Goal: Task Accomplishment & Management: Manage account settings

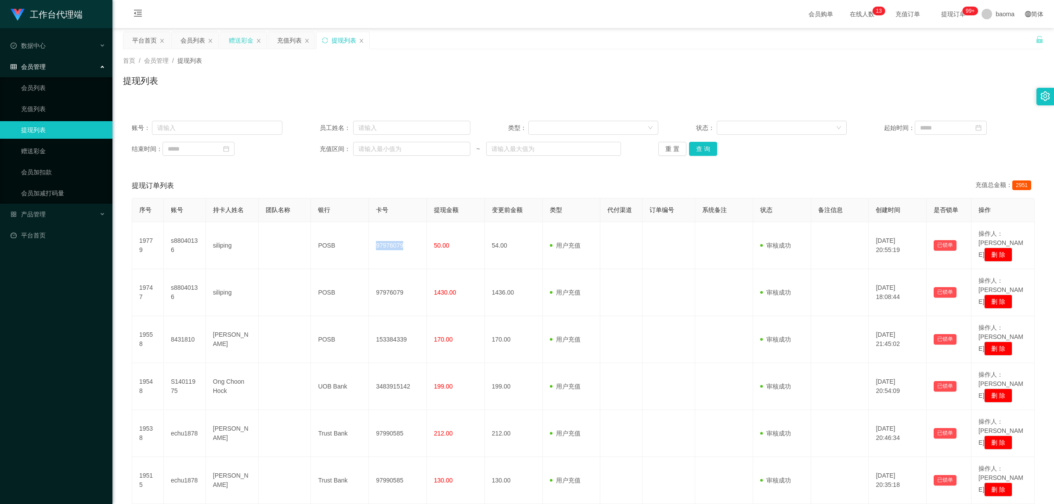
click at [238, 43] on div "赠送彩金" at bounding box center [241, 40] width 25 height 17
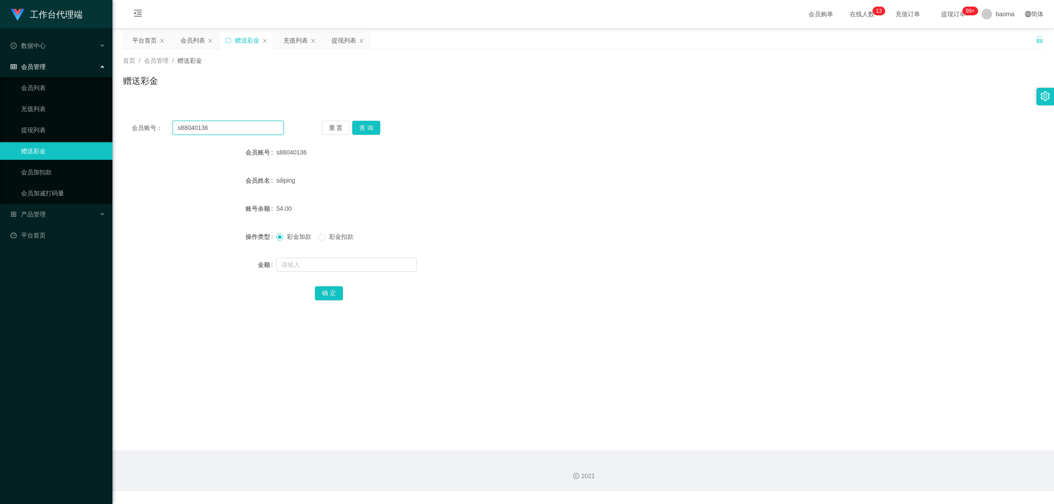
drag, startPoint x: 225, startPoint y: 130, endPoint x: 124, endPoint y: 112, distance: 102.2
click at [126, 112] on div "会员账号： s88040136 重 置 查 询 会员账号 s88040136 会员姓名 siliping 账号余额 54.00 操作类型 彩金加款 彩金扣款 …" at bounding box center [583, 216] width 920 height 209
click at [374, 127] on button "查 询" at bounding box center [366, 128] width 28 height 14
click at [297, 262] on input "text" at bounding box center [346, 265] width 141 height 14
type input "3000"
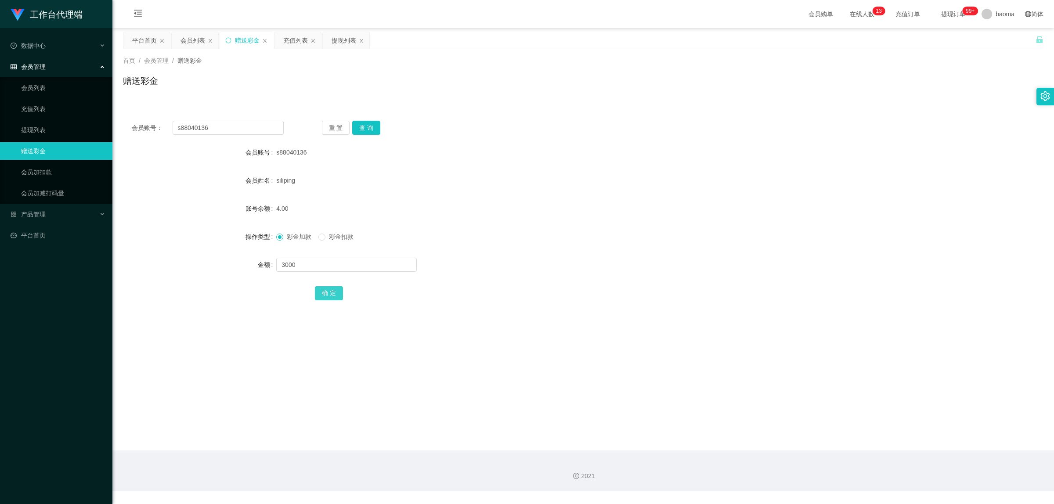
click at [319, 286] on button "确 定" at bounding box center [329, 293] width 28 height 14
click at [189, 40] on div "会员列表" at bounding box center [192, 40] width 25 height 17
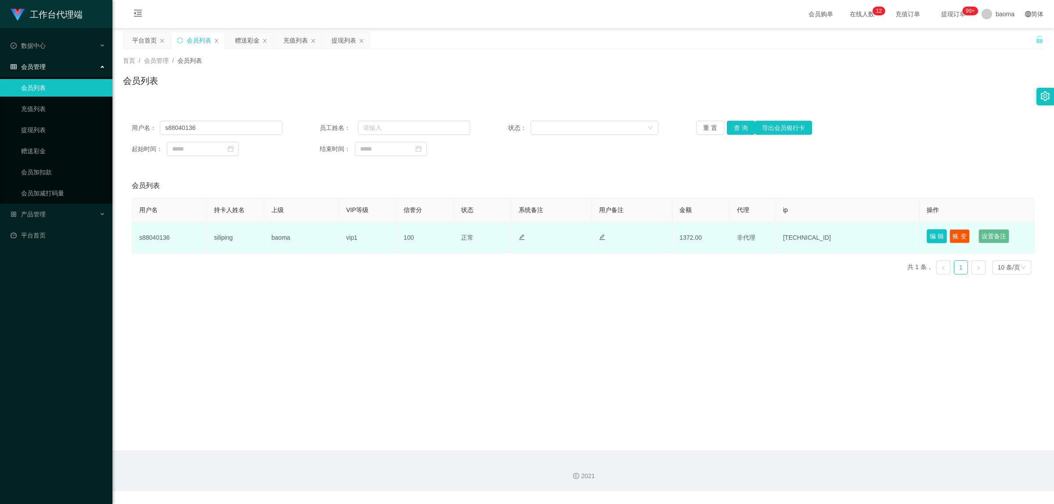
click at [929, 235] on button "编 辑" at bounding box center [937, 236] width 20 height 14
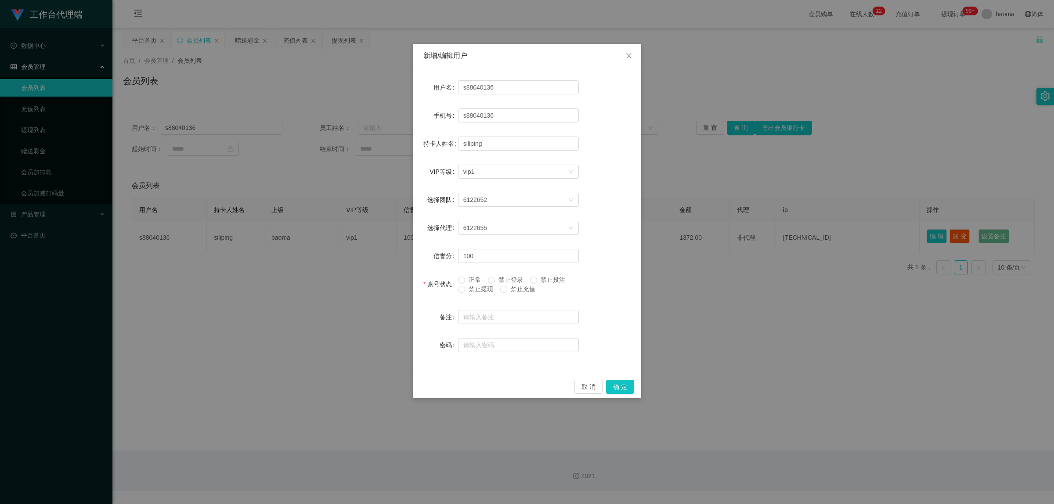
click at [457, 289] on div "账号状态" at bounding box center [440, 284] width 35 height 18
click at [621, 385] on button "确 定" at bounding box center [620, 387] width 28 height 14
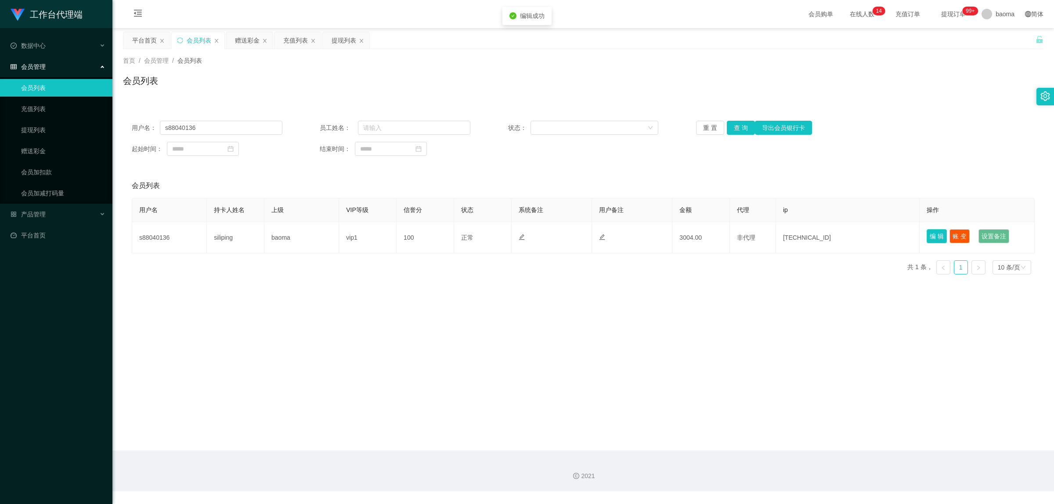
click at [927, 234] on button "编 辑" at bounding box center [937, 236] width 20 height 14
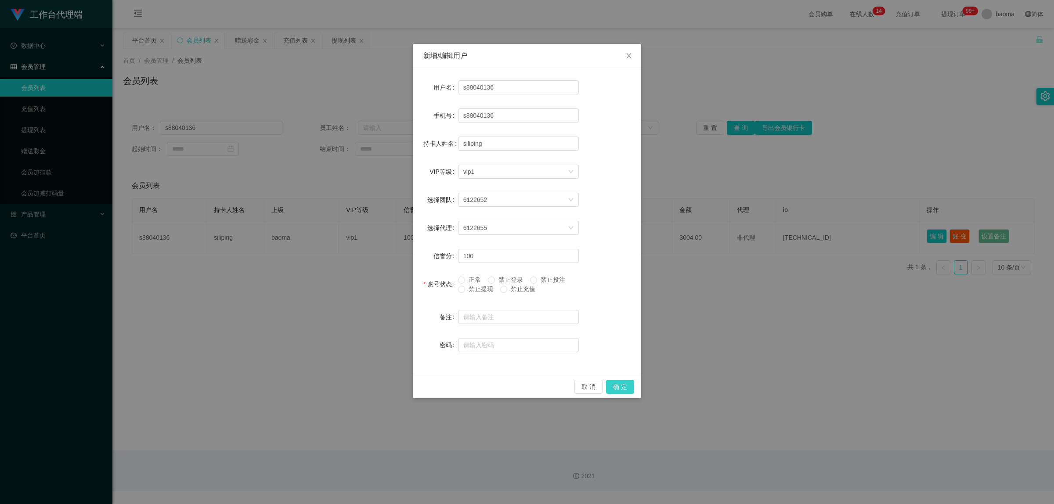
click at [626, 391] on button "确 定" at bounding box center [620, 387] width 28 height 14
